Goal: Information Seeking & Learning: Find specific fact

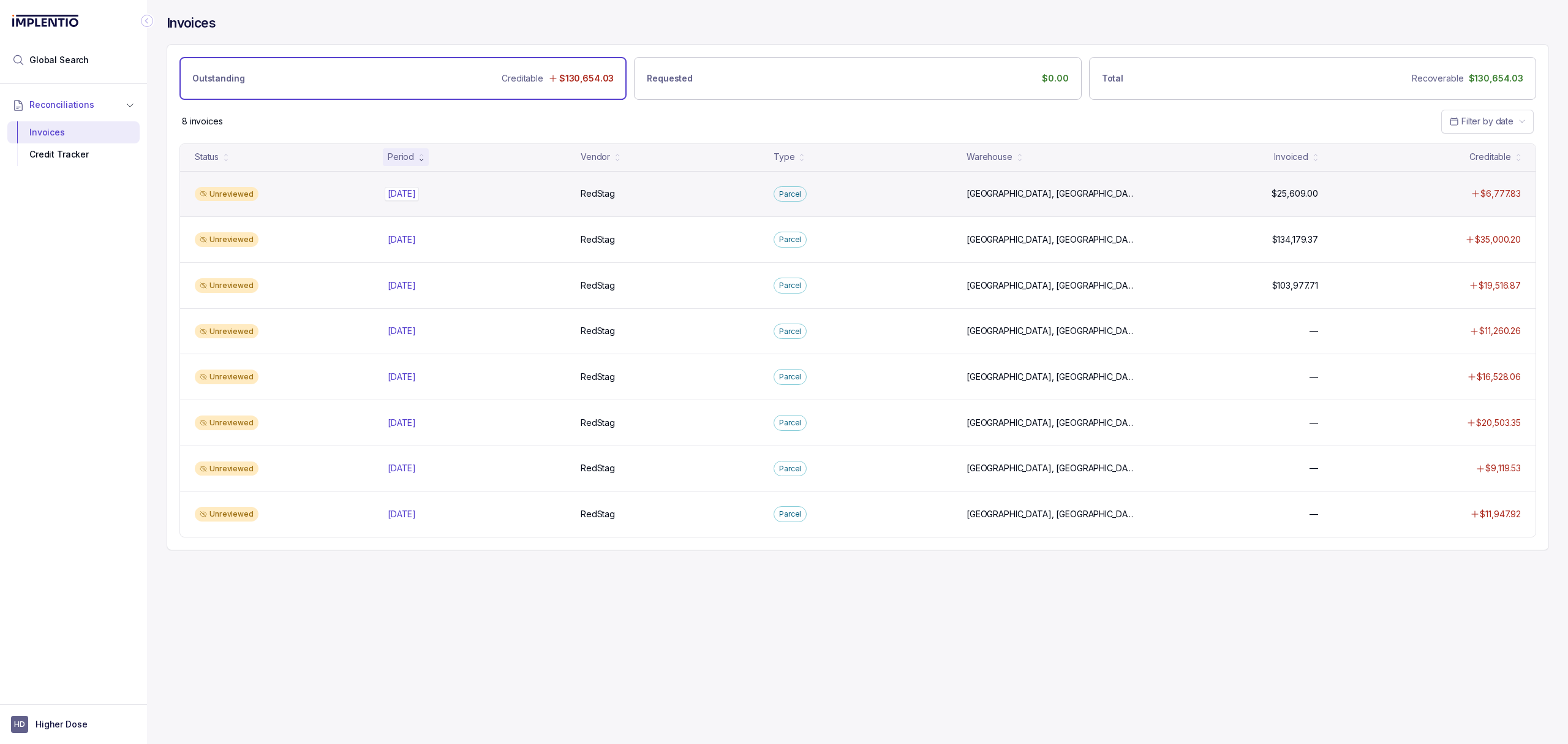
click at [398, 196] on p "[DATE]" at bounding box center [401, 193] width 34 height 13
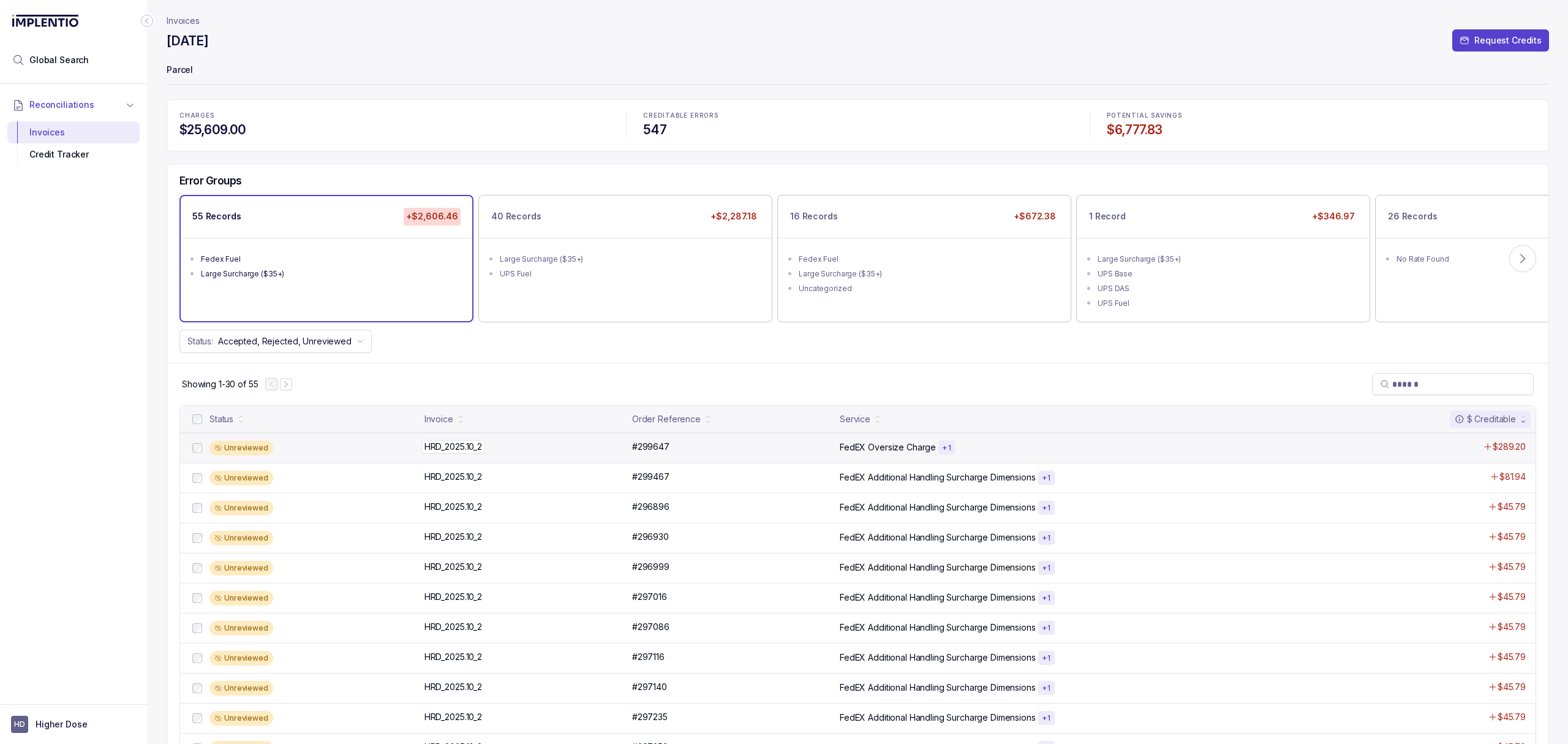
click at [455, 451] on p "HRD_2025.10_2" at bounding box center [453, 446] width 64 height 13
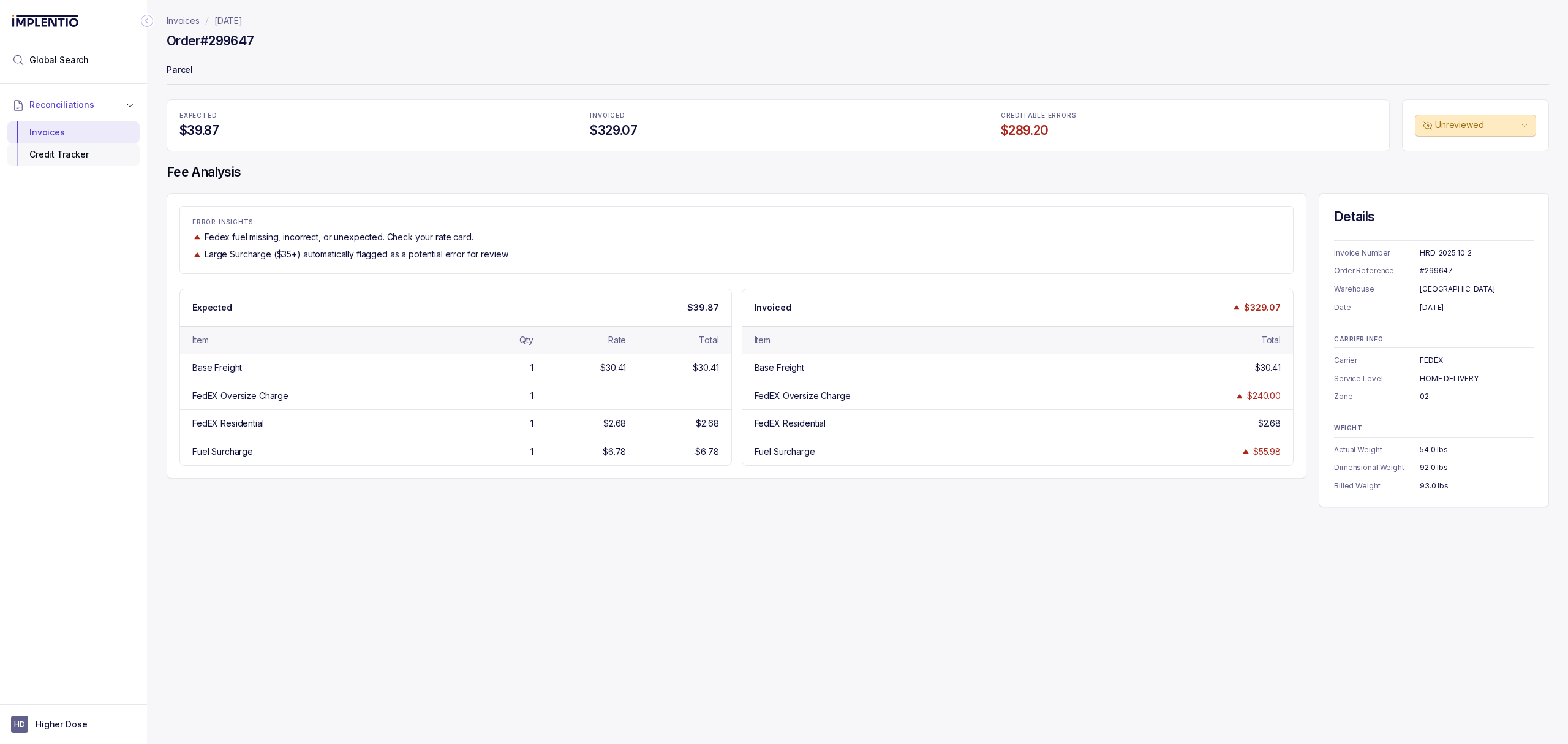
click at [73, 144] on div "Credit Tracker" at bounding box center [74, 154] width 113 height 22
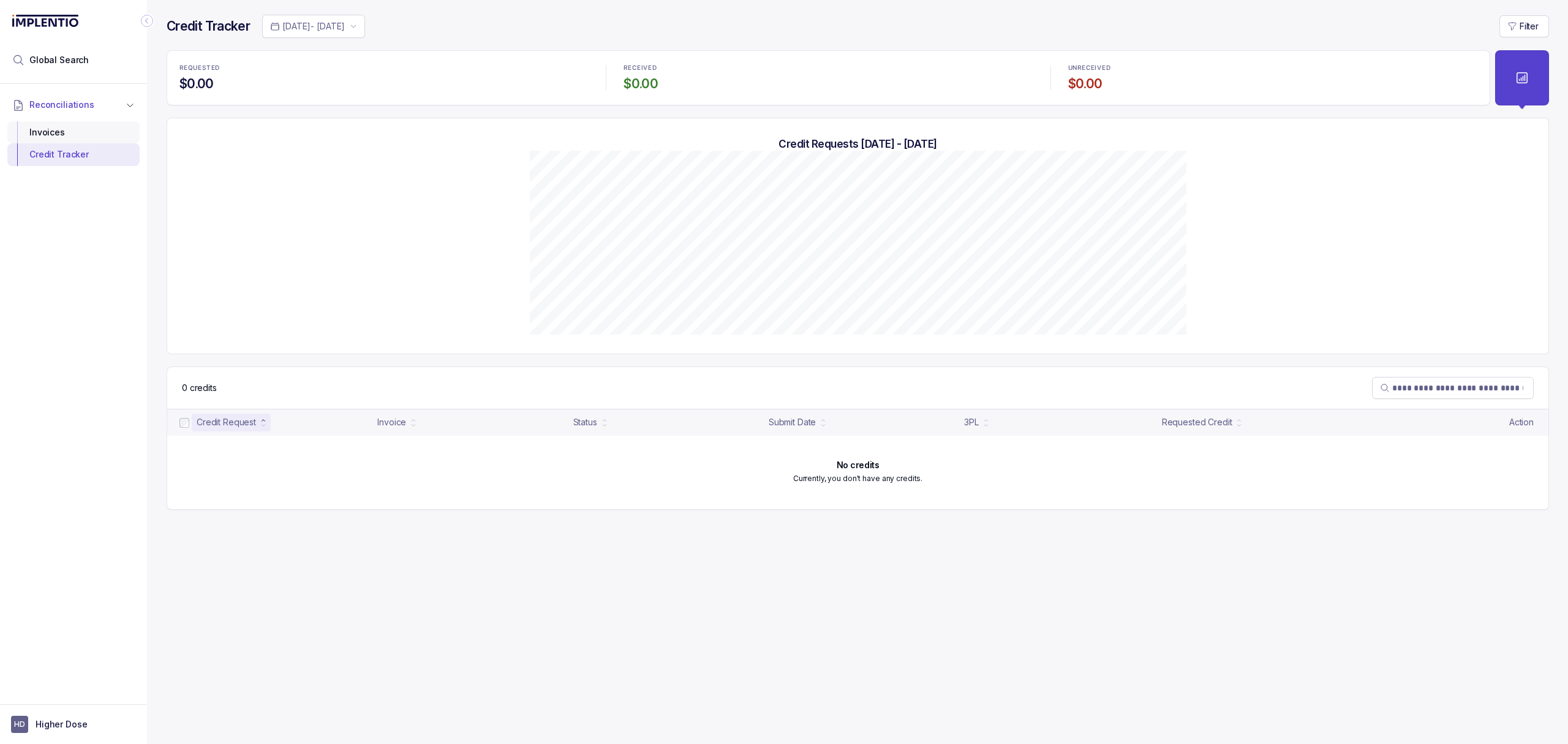
click at [89, 138] on div "Invoices" at bounding box center [74, 131] width 113 height 22
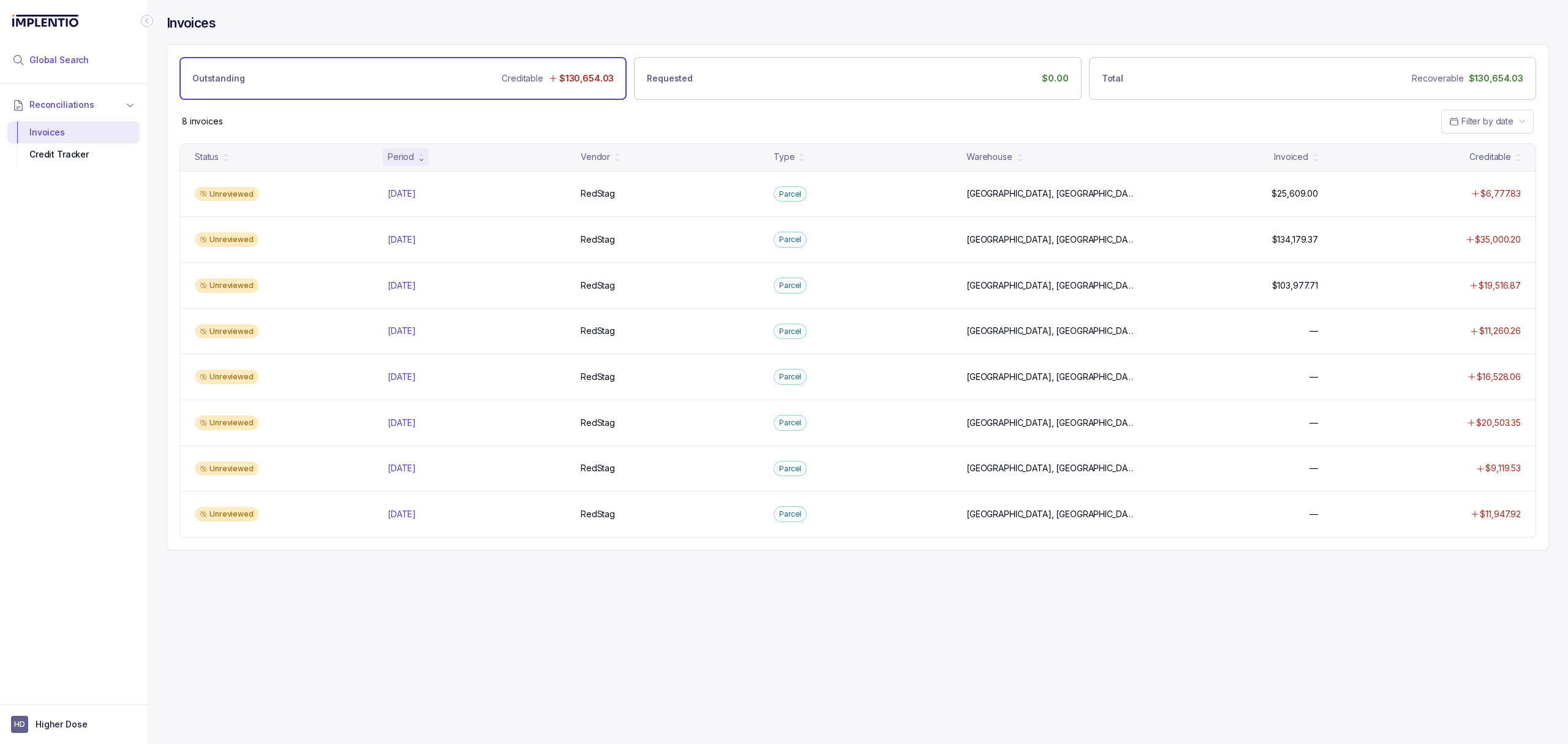
click at [54, 54] on span "Global Search" at bounding box center [60, 60] width 60 height 12
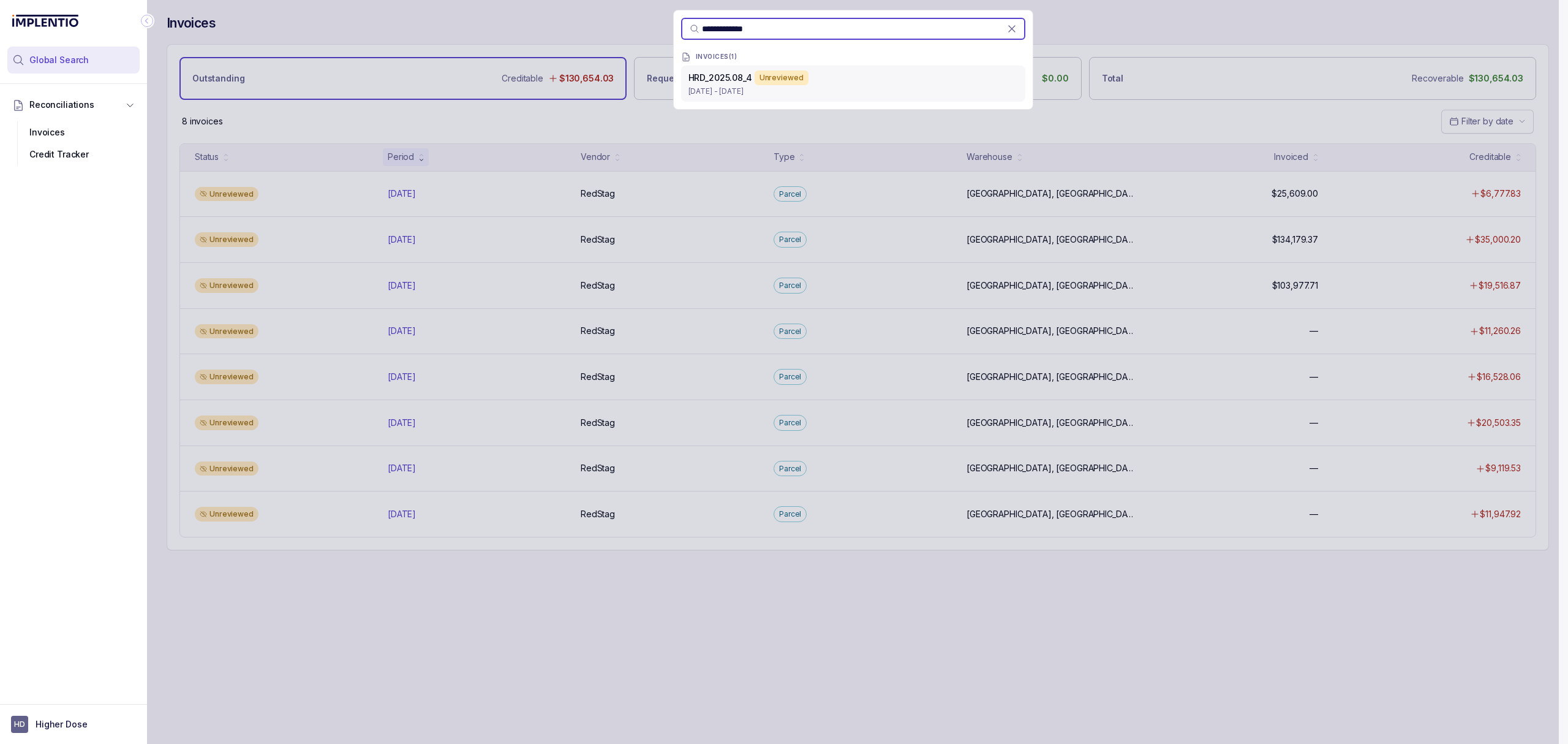
type input "**********"
click at [747, 89] on p "[DATE] - [DATE]" at bounding box center [853, 91] width 329 height 12
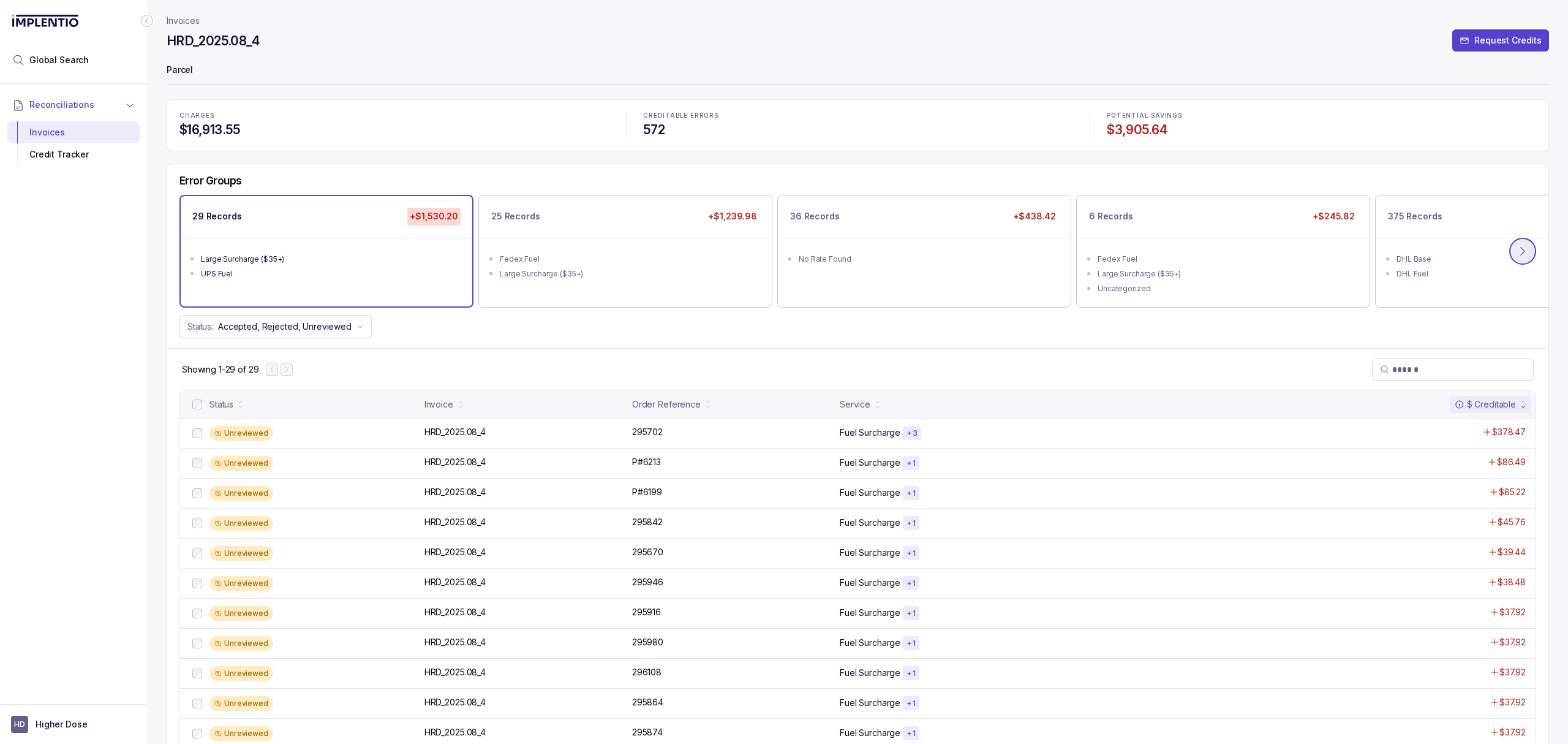
click at [1522, 260] on button at bounding box center [1522, 251] width 27 height 27
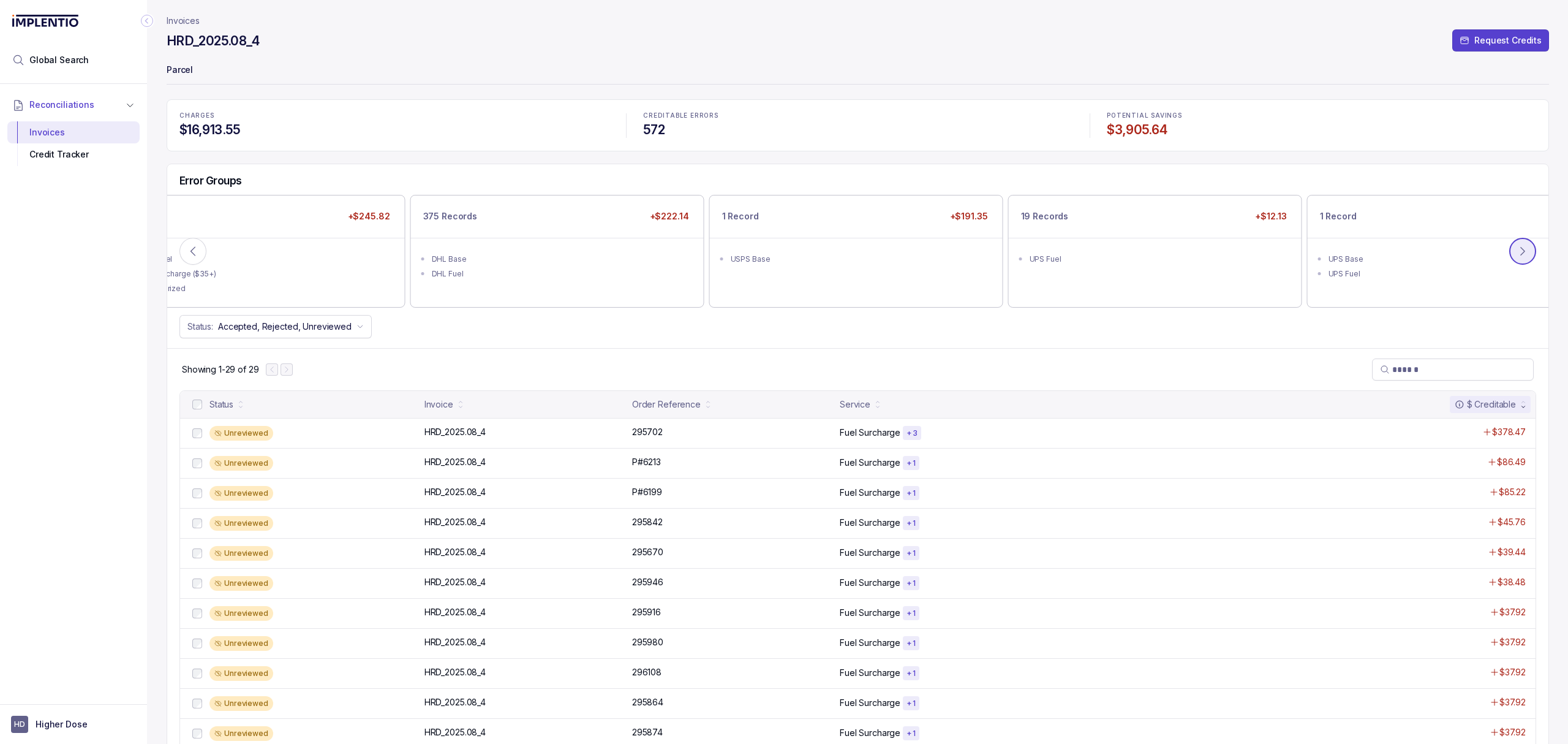
click at [1515, 259] on button at bounding box center [1522, 251] width 27 height 27
click at [1517, 258] on icon at bounding box center [1523, 252] width 12 height 12
click at [201, 259] on button at bounding box center [193, 251] width 27 height 27
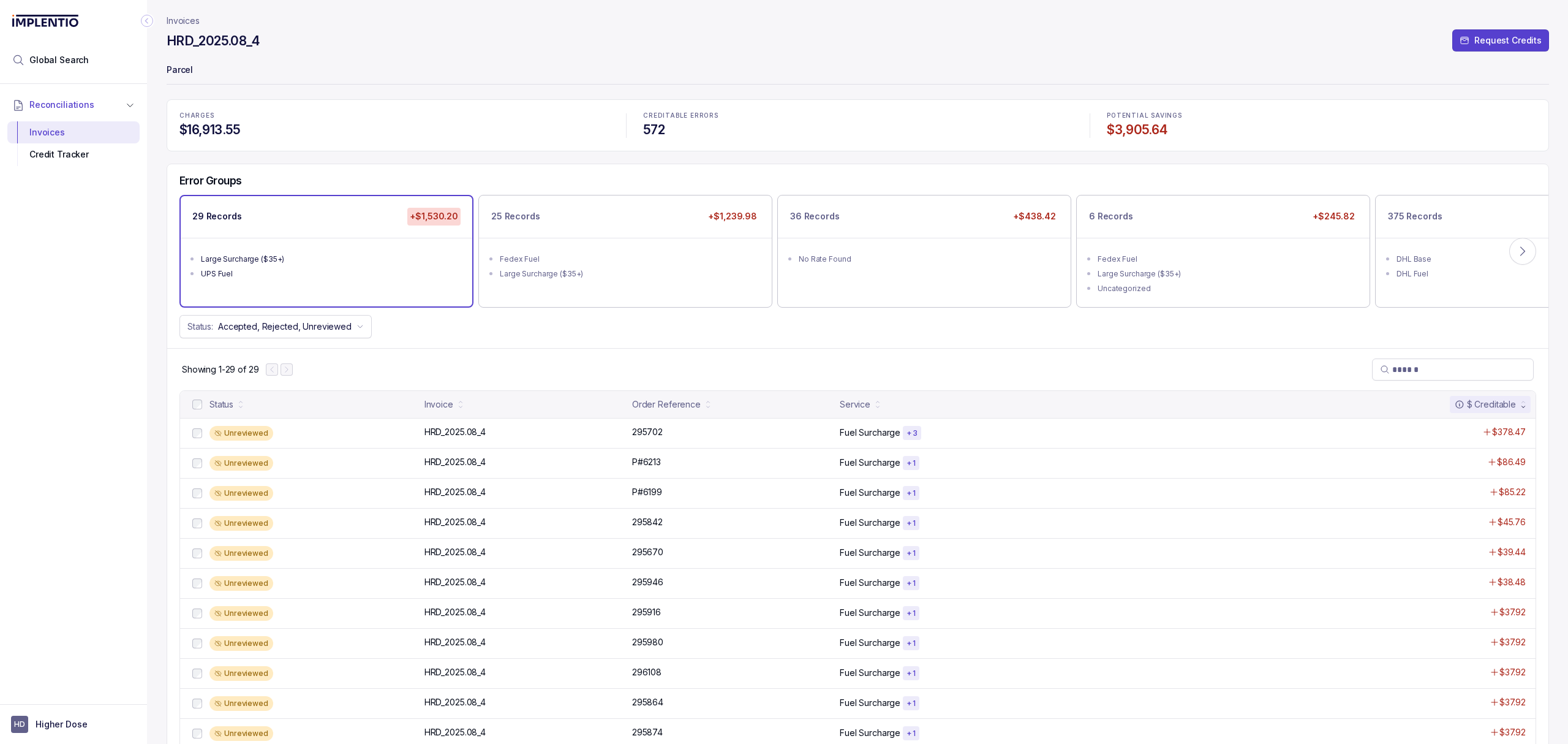
click at [738, 38] on div "HRD_2025.08_4 Request Credits" at bounding box center [858, 42] width 1383 height 22
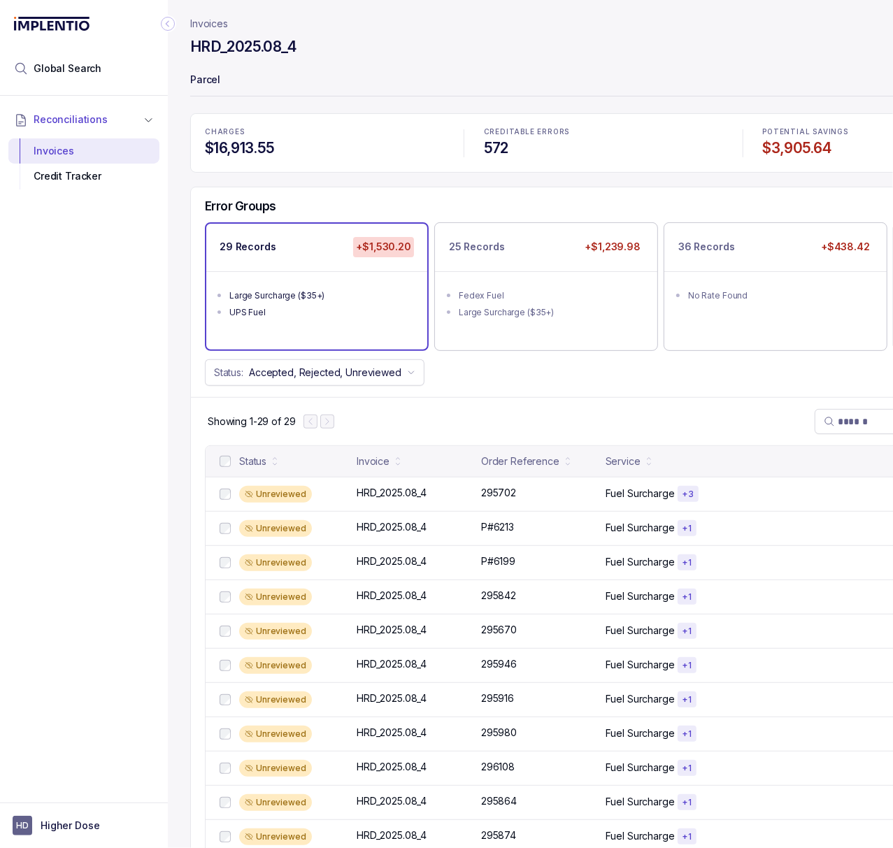
click at [172, 24] on icon "Collapse Icon" at bounding box center [168, 24] width 14 height 14
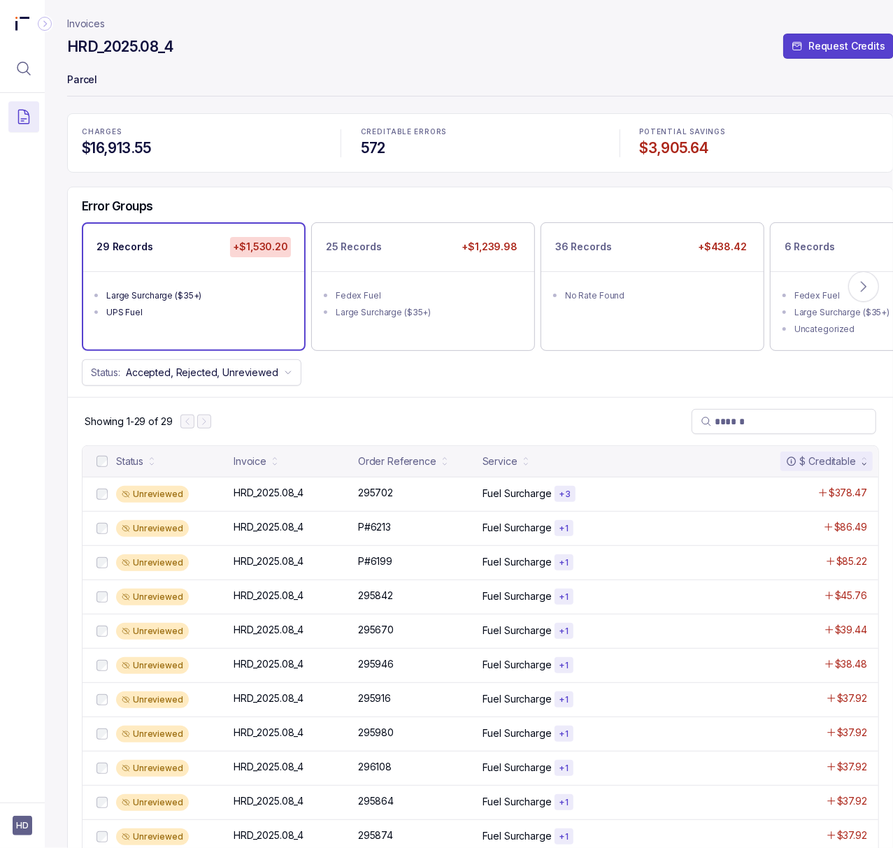
click at [194, 333] on ul "Large Surcharge ($35+) UPS Fuel" at bounding box center [193, 302] width 221 height 62
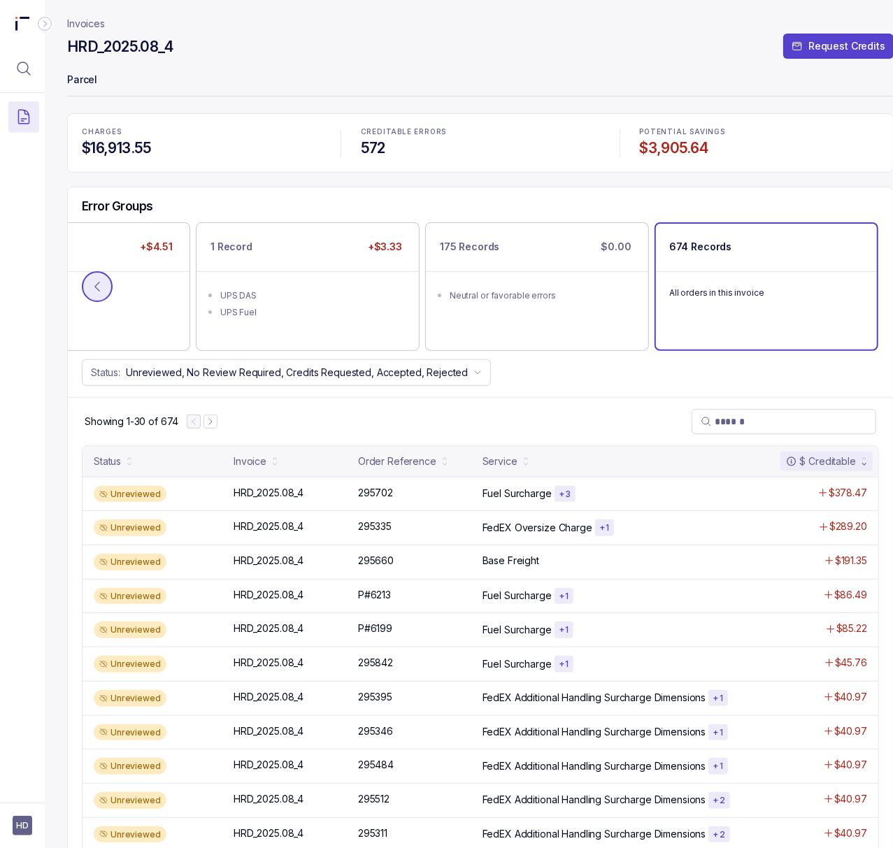
click at [106, 285] on button at bounding box center [97, 286] width 31 height 31
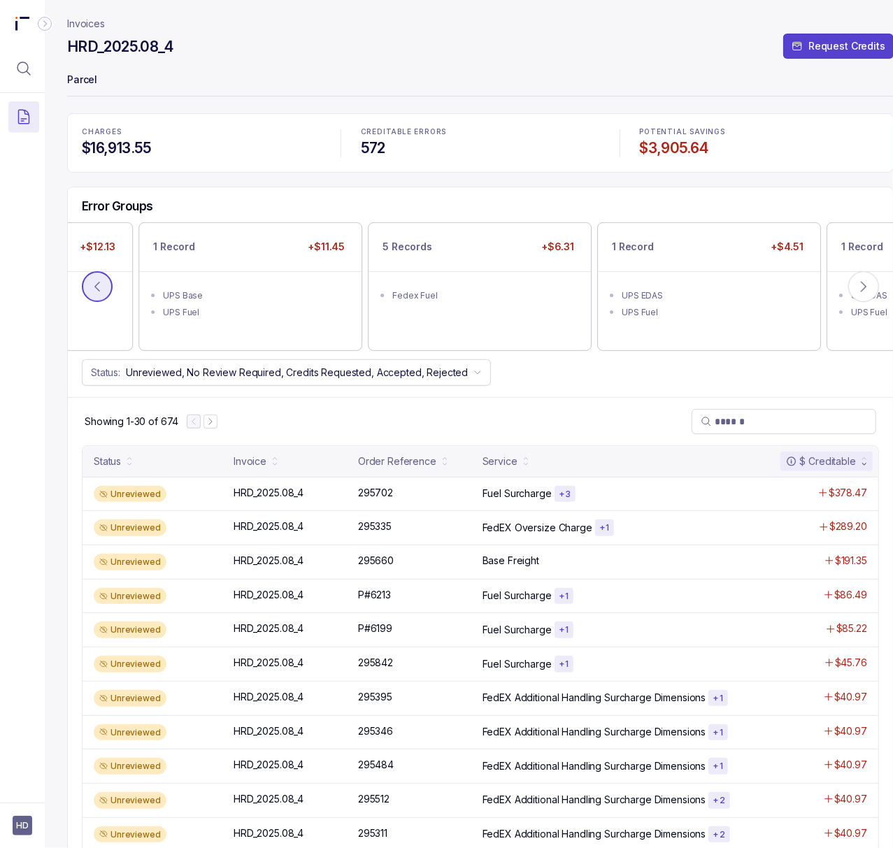
click at [106, 285] on button at bounding box center [97, 286] width 31 height 31
click at [109, 283] on button at bounding box center [97, 286] width 31 height 31
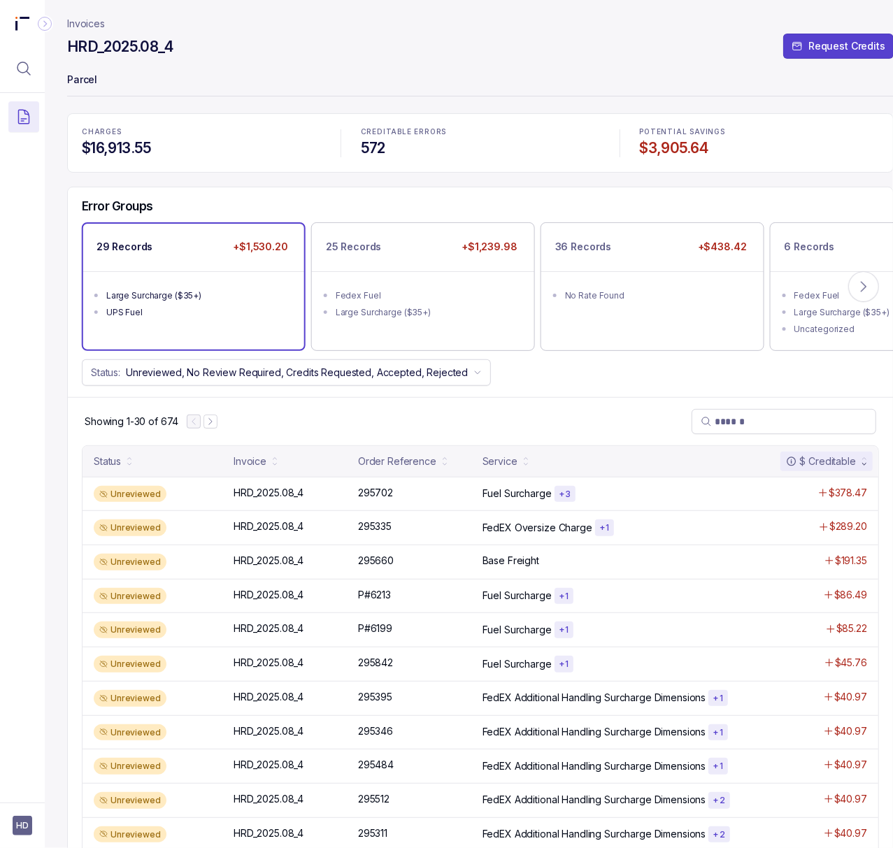
click at [163, 294] on div "Large Surcharge ($35+)" at bounding box center [197, 296] width 183 height 14
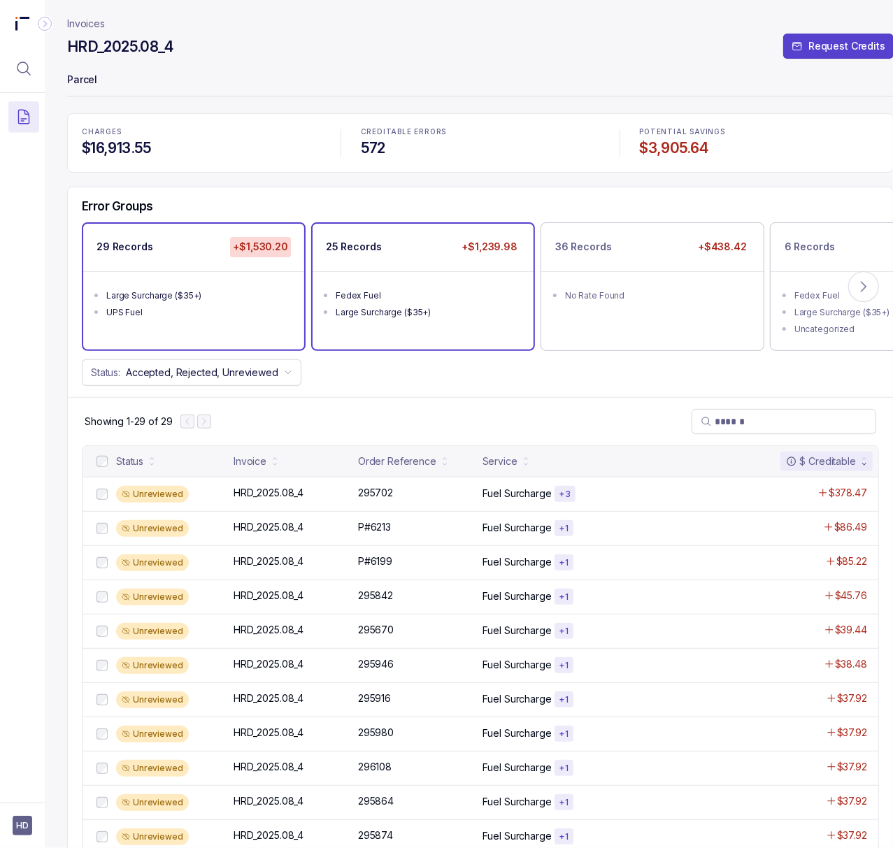
click at [422, 312] on div "Large Surcharge ($35+)" at bounding box center [427, 313] width 183 height 14
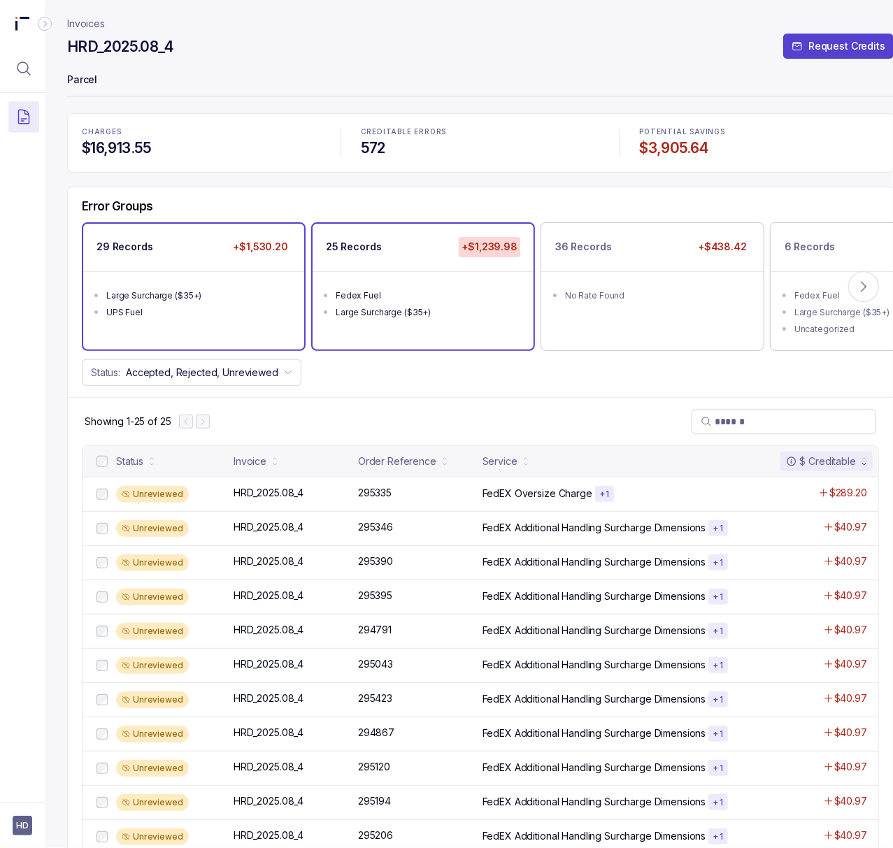
click at [132, 323] on ul "Large Surcharge ($35+) UPS Fuel" at bounding box center [193, 302] width 221 height 62
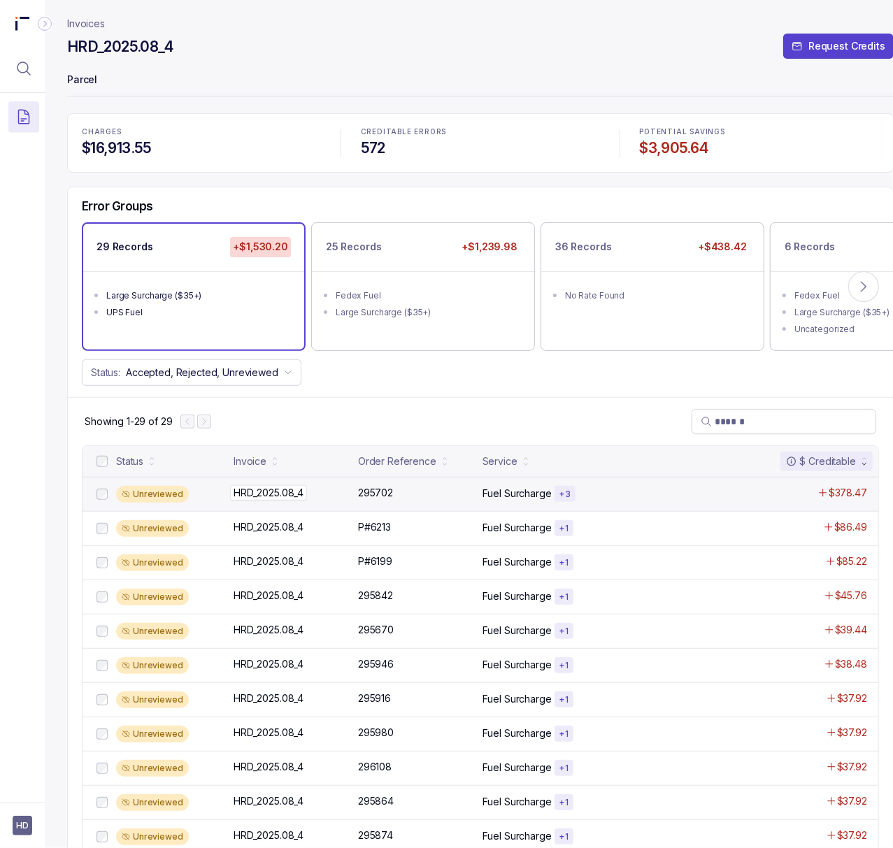
click at [300, 498] on p "HRD_2025.08_4" at bounding box center [268, 492] width 77 height 15
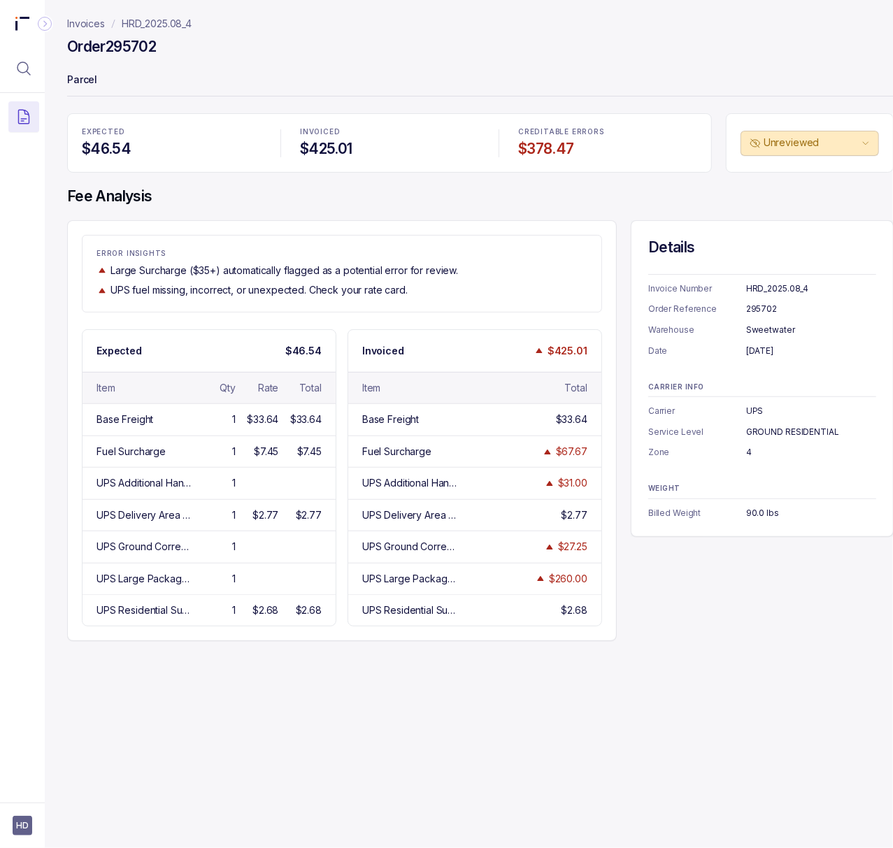
click at [776, 295] on div "HRD_2025.08_4" at bounding box center [811, 289] width 130 height 14
copy div "HRD_2025.08_4"
click at [772, 312] on div "295702" at bounding box center [811, 309] width 130 height 14
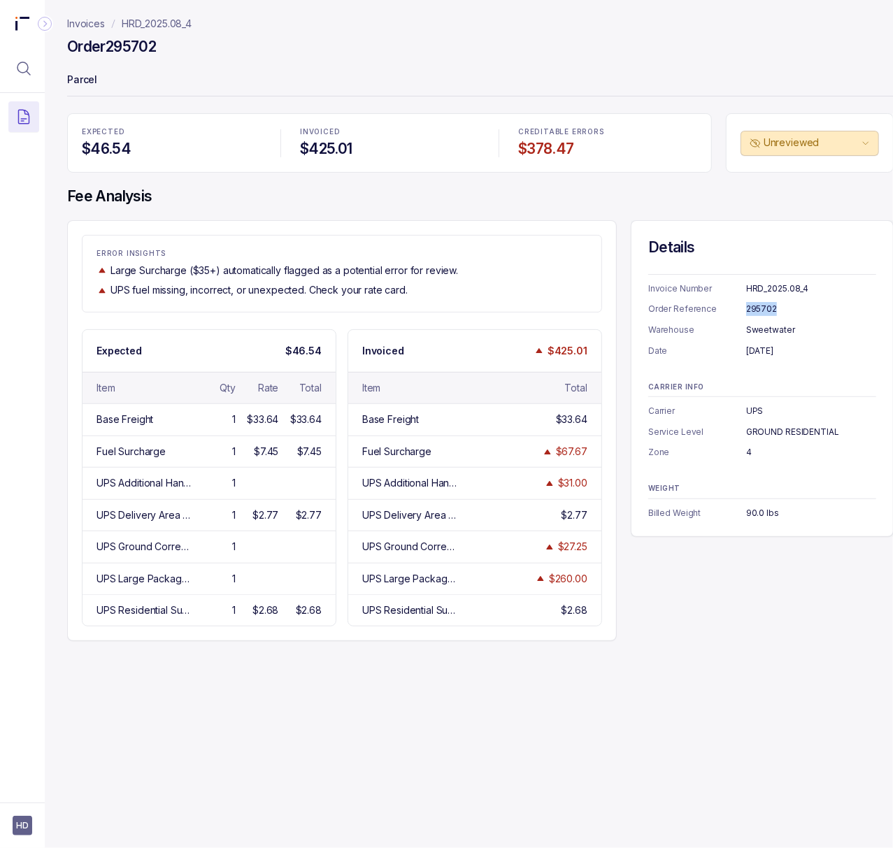
click at [772, 312] on div "295702" at bounding box center [811, 309] width 130 height 14
copy div "295702"
click at [767, 333] on div "Sweetwater" at bounding box center [811, 330] width 130 height 14
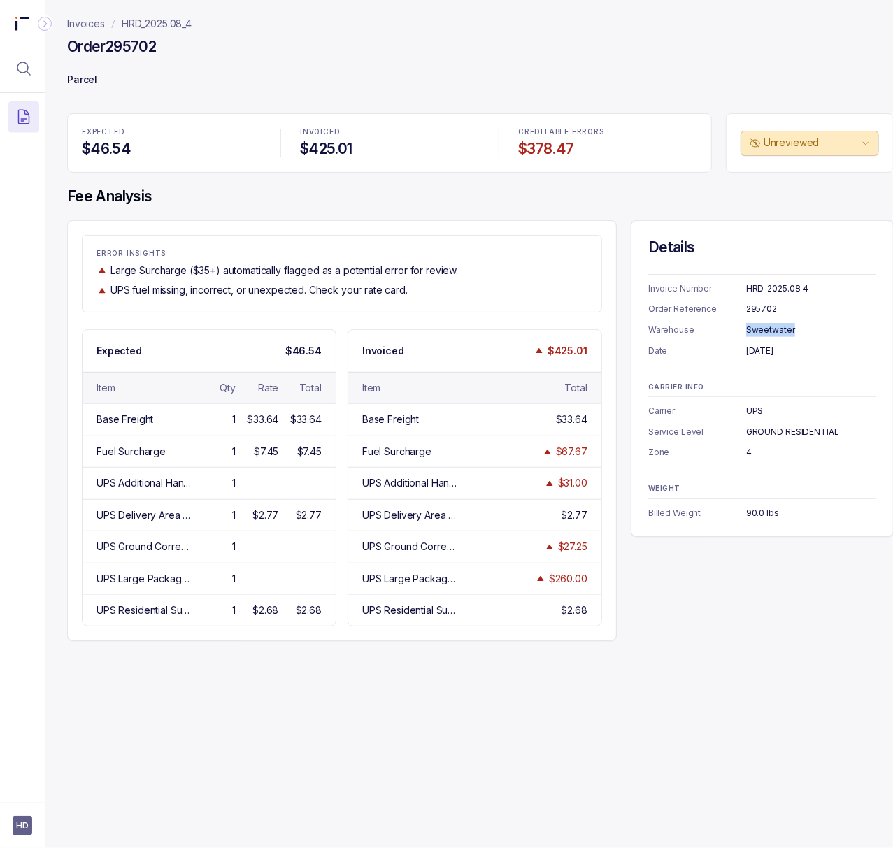
click at [767, 333] on div "Sweetwater" at bounding box center [811, 330] width 130 height 14
copy div "Sweetwater"
click at [795, 347] on div "[DATE]" at bounding box center [811, 351] width 130 height 14
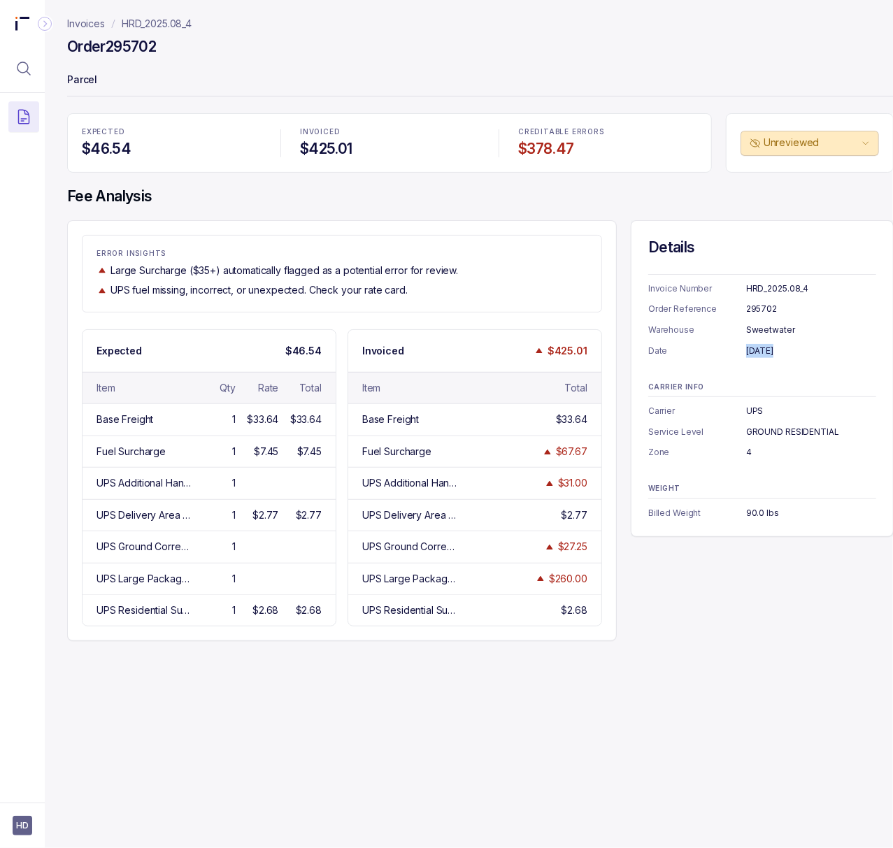
copy div "[DATE]"
click at [758, 414] on div "UPS" at bounding box center [811, 411] width 130 height 14
copy div "UPS"
click at [788, 436] on div "GROUND RESIDENTIAL" at bounding box center [811, 432] width 130 height 14
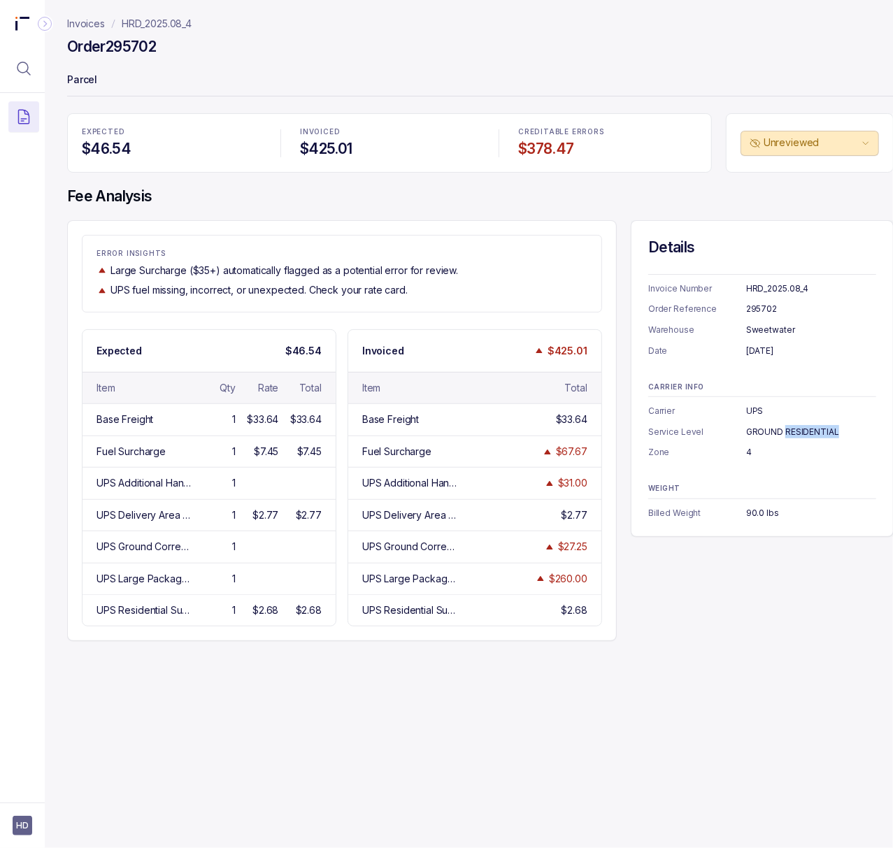
click at [788, 436] on div "GROUND RESIDENTIAL" at bounding box center [811, 432] width 130 height 14
copy div "GROUND RESIDENTIAL"
click at [750, 455] on div "4" at bounding box center [811, 453] width 130 height 14
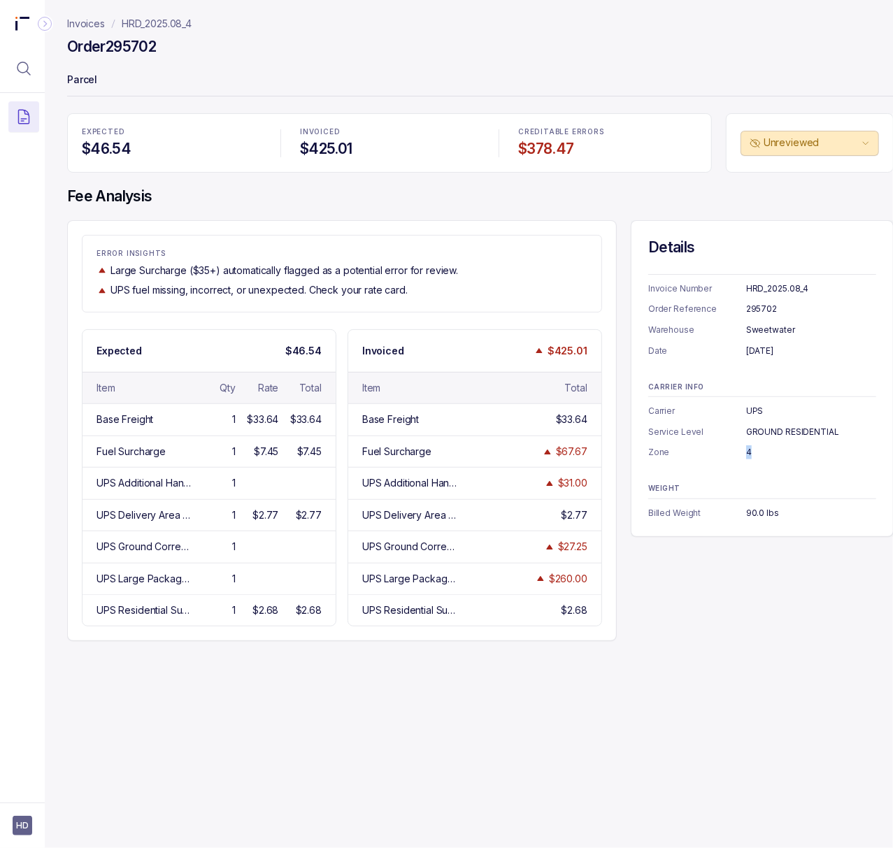
click at [750, 455] on div "4" at bounding box center [811, 453] width 130 height 14
copy div "4"
click at [753, 511] on div "90.0 lbs" at bounding box center [811, 513] width 130 height 14
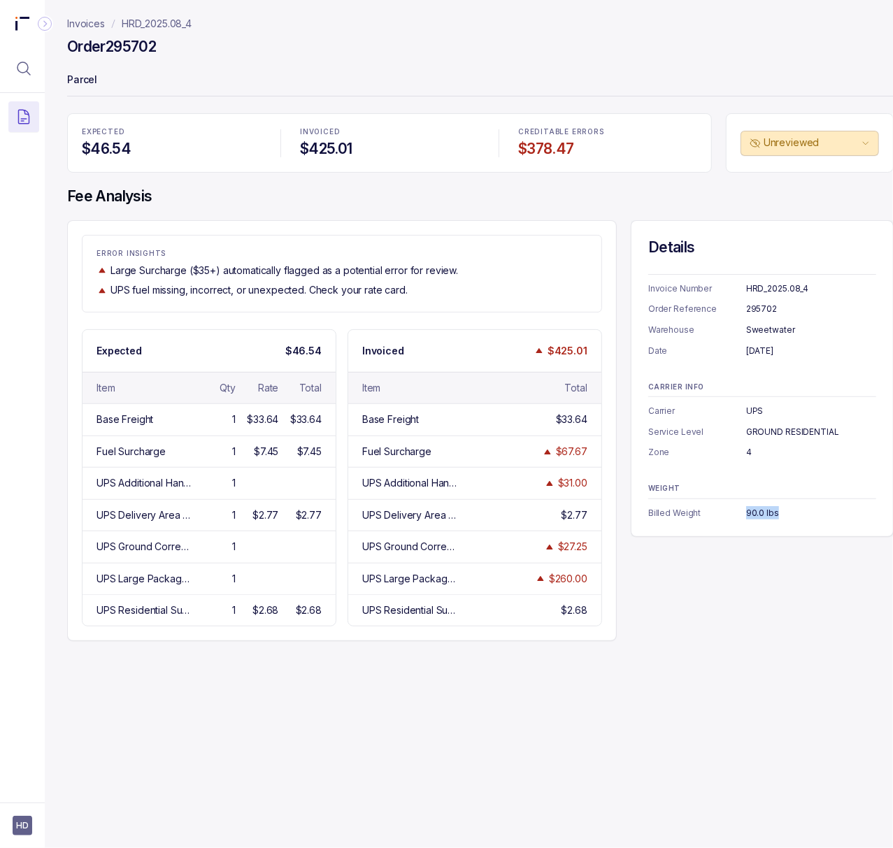
copy div "90.0 lbs"
click at [180, 21] on p "HRD_2025.08_4" at bounding box center [157, 24] width 70 height 14
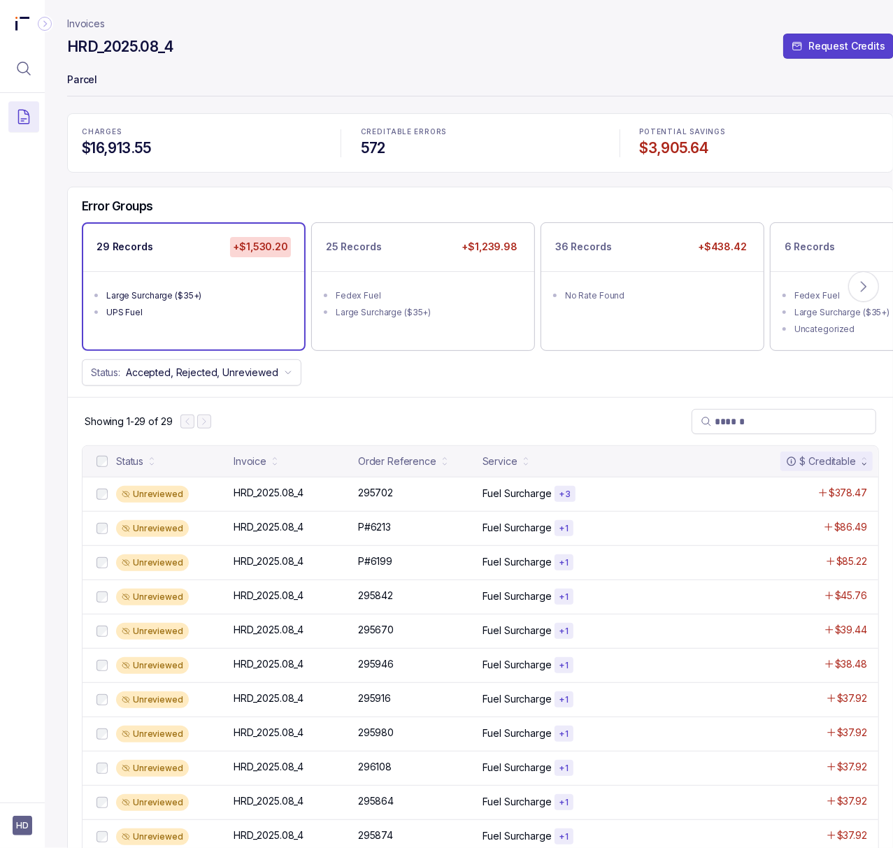
click at [166, 304] on li "UPS Fuel" at bounding box center [203, 311] width 194 height 17
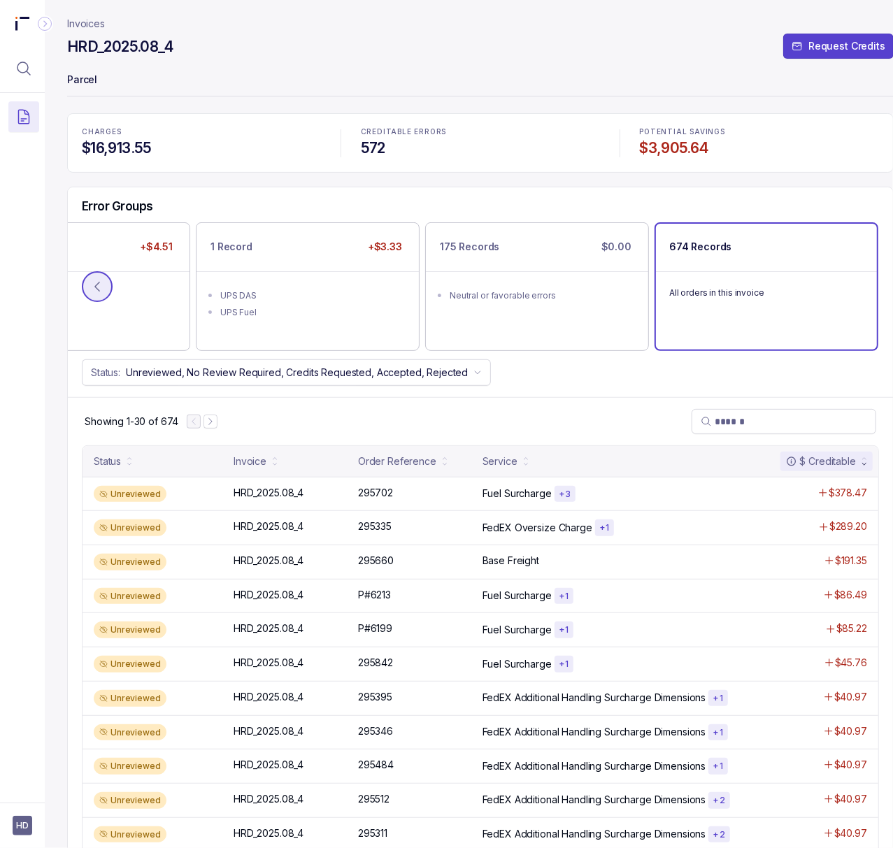
click at [93, 288] on icon at bounding box center [97, 287] width 14 height 14
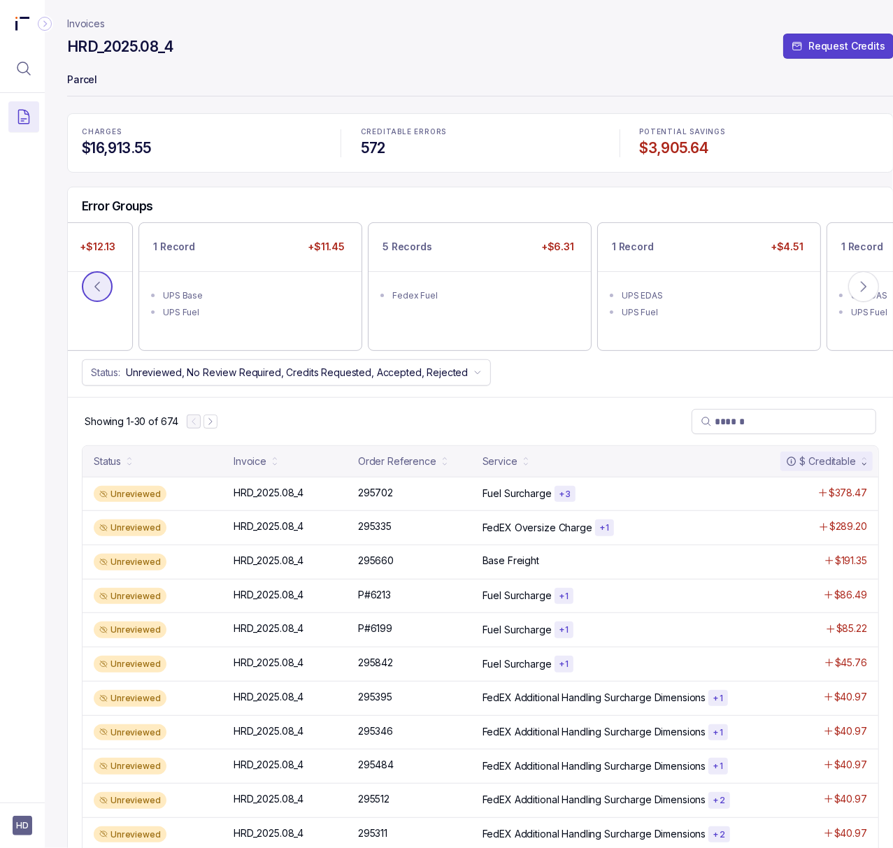
click at [93, 288] on icon at bounding box center [97, 287] width 14 height 14
click at [106, 288] on button at bounding box center [97, 286] width 31 height 31
click at [101, 285] on icon at bounding box center [97, 287] width 14 height 14
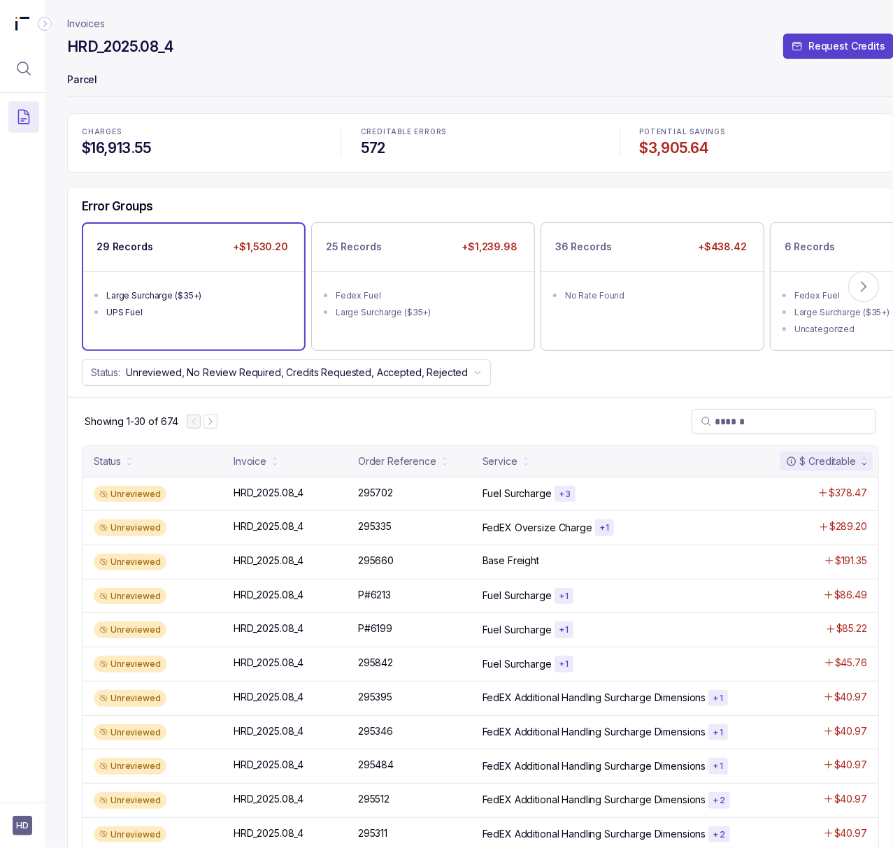
click at [145, 306] on div "UPS Fuel" at bounding box center [197, 313] width 183 height 14
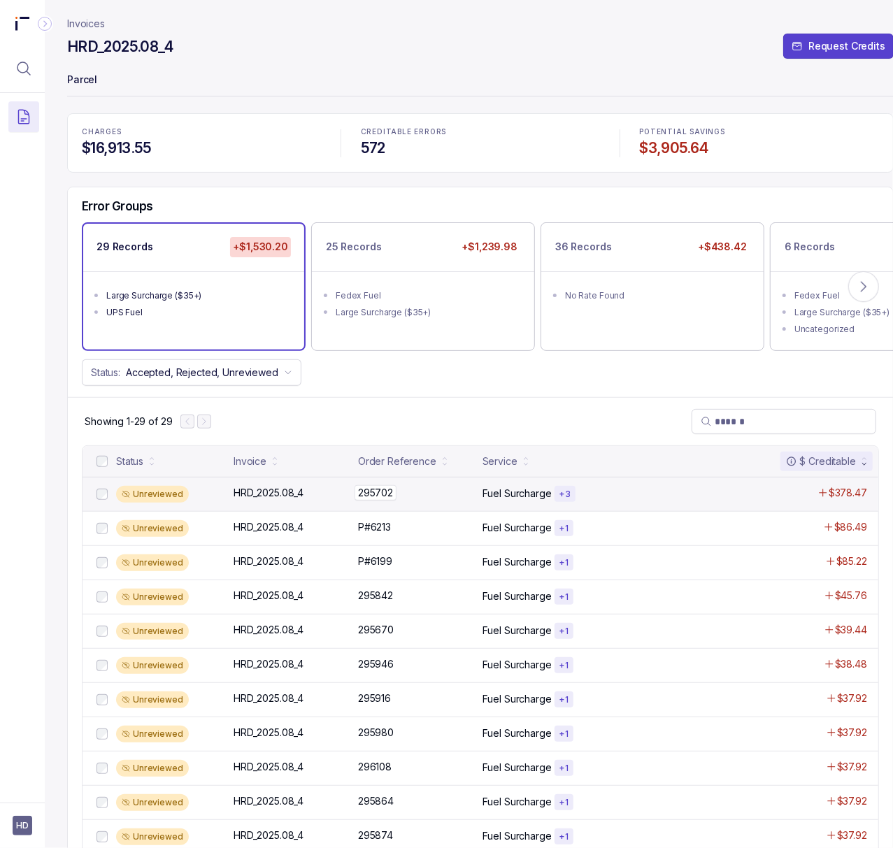
click at [370, 499] on p "295702" at bounding box center [376, 492] width 42 height 15
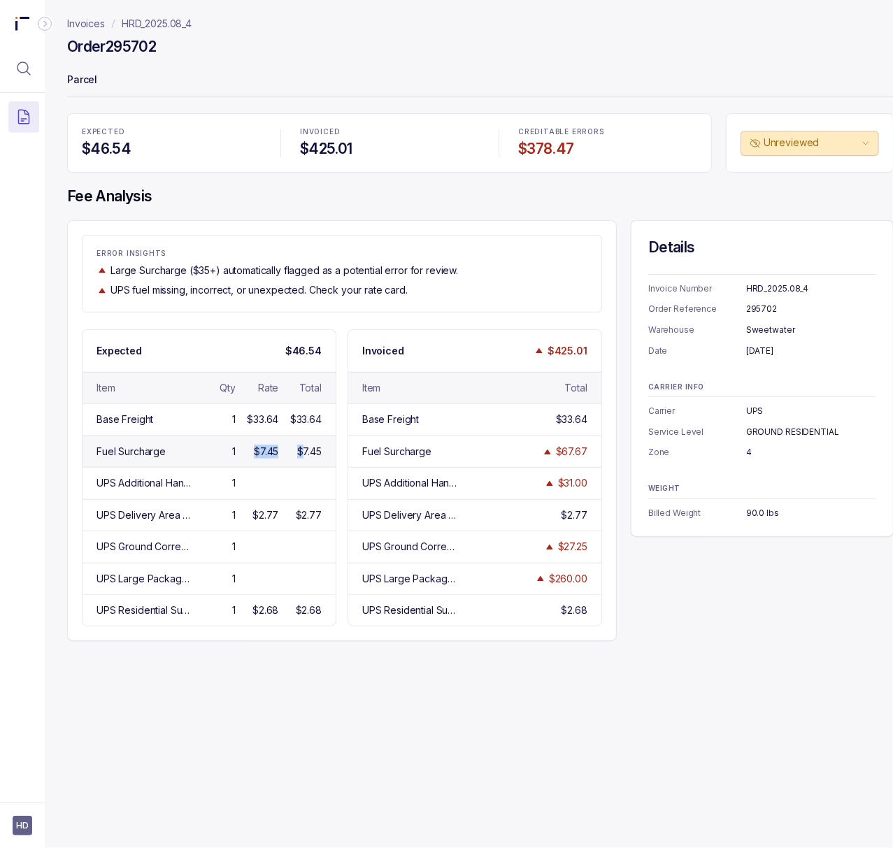
drag, startPoint x: 255, startPoint y: 453, endPoint x: 303, endPoint y: 453, distance: 48.3
click at [303, 453] on div "Fuel Surcharge 1 $7.45 $7.45" at bounding box center [209, 451] width 253 height 31
click at [309, 453] on div "$7.45" at bounding box center [309, 452] width 24 height 14
click at [157, 26] on p "HRD_2025.08_4" at bounding box center [157, 24] width 70 height 14
